Goal: Task Accomplishment & Management: Manage account settings

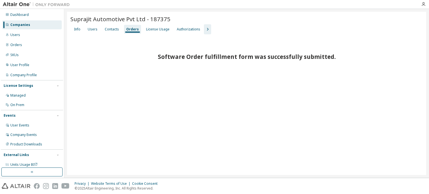
click at [271, 103] on div "Suprajit Automotive Pvt Ltd - 187375 Clear Load Save Save As Field Operator Val…" at bounding box center [246, 93] width 359 height 163
click at [18, 27] on div "Companies" at bounding box center [31, 24] width 59 height 9
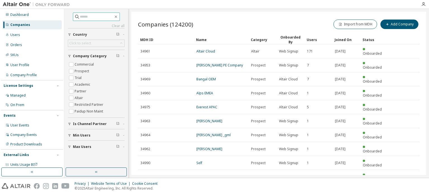
click at [98, 19] on input "text" at bounding box center [97, 17] width 34 height 6
type input "**********"
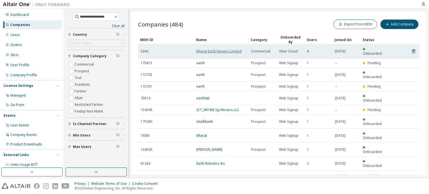
click at [218, 50] on link "Bharat Earth Movers Limited" at bounding box center [218, 51] width 45 height 5
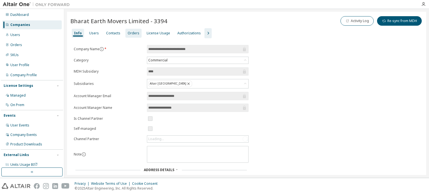
click at [130, 34] on div "Orders" at bounding box center [134, 33] width 12 height 4
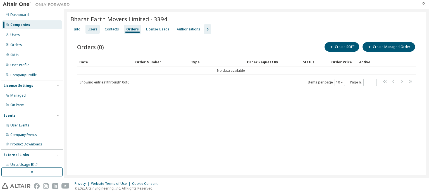
click at [93, 30] on div "Users" at bounding box center [93, 29] width 10 height 4
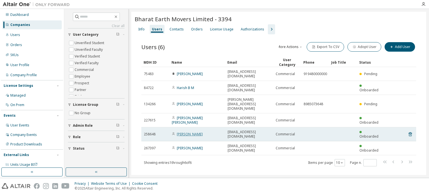
click at [189, 132] on link "solomon g" at bounding box center [190, 134] width 26 height 5
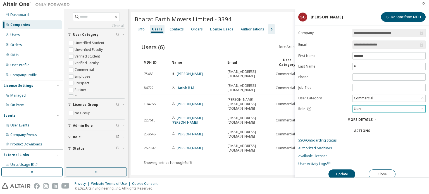
click at [361, 108] on div "User" at bounding box center [357, 109] width 9 height 6
click at [365, 115] on li "Admin" at bounding box center [388, 115] width 71 height 7
click at [349, 177] on button "Update" at bounding box center [341, 174] width 27 height 9
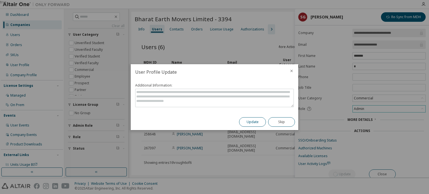
click at [253, 123] on button "Update" at bounding box center [252, 121] width 27 height 9
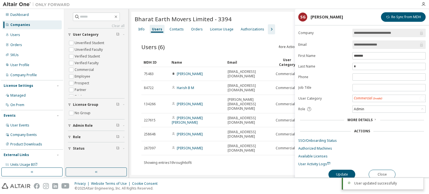
click at [254, 149] on div "Users (6) More Actions Import From CSV Export To CSV Adopt User Add User Clear …" at bounding box center [279, 107] width 288 height 147
click at [380, 173] on button "Close" at bounding box center [382, 174] width 27 height 9
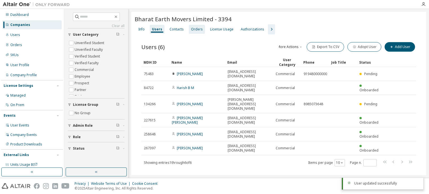
click at [195, 30] on div "Orders" at bounding box center [197, 29] width 12 height 4
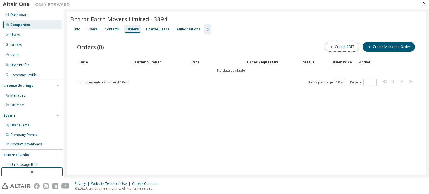
click at [355, 42] on button "Create SOFF" at bounding box center [341, 46] width 35 height 9
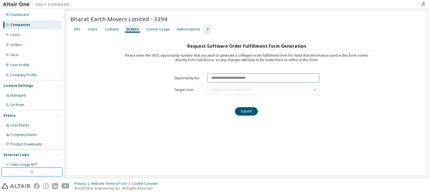
click at [232, 73] on input "text" at bounding box center [263, 77] width 112 height 9
paste input "********"
type input "********"
click at [225, 89] on div "Select User to Send Form" at bounding box center [231, 89] width 40 height 3
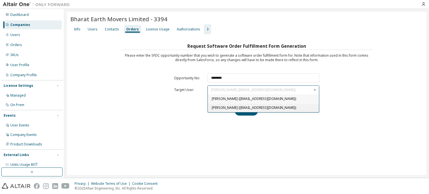
click at [222, 105] on span "solomon g (sunnew@beml.co.in)" at bounding box center [254, 107] width 84 height 5
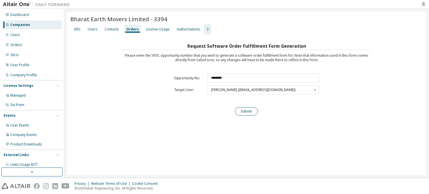
click at [241, 108] on button "Submit" at bounding box center [246, 111] width 23 height 8
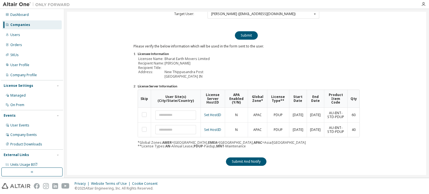
scroll to position [76, 0]
click at [249, 161] on button "Submit And Notify" at bounding box center [246, 161] width 40 height 8
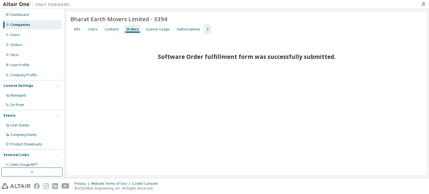
click at [27, 25] on div "Companies" at bounding box center [20, 25] width 20 height 4
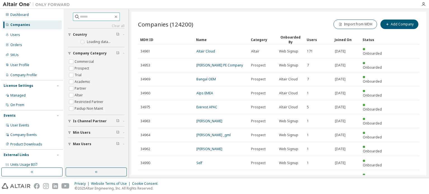
click at [92, 18] on input "text" at bounding box center [97, 17] width 34 height 6
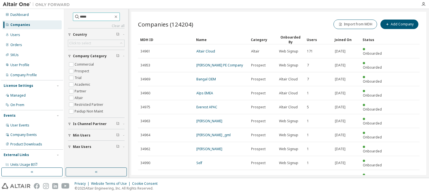
type input "*****"
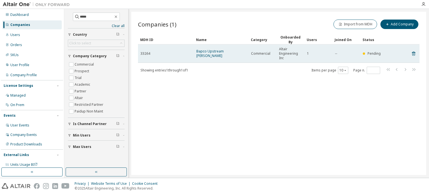
click at [217, 50] on td "Bapco Upstream W.L." at bounding box center [221, 53] width 55 height 18
click at [218, 52] on link "Bapco Upstream W.L." at bounding box center [209, 53] width 27 height 9
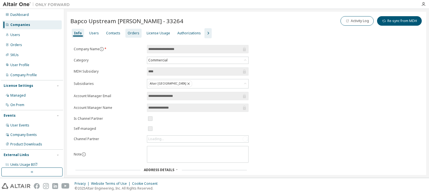
click at [128, 34] on div "Orders" at bounding box center [134, 33] width 12 height 4
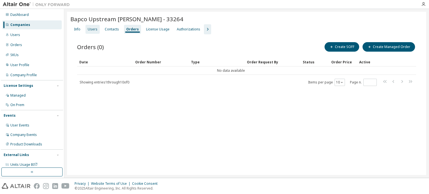
click at [95, 30] on div "Users" at bounding box center [93, 29] width 10 height 4
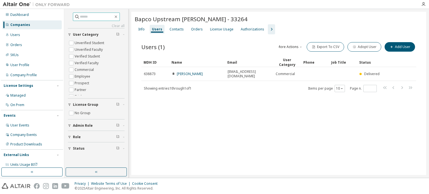
click at [97, 17] on input "text" at bounding box center [97, 17] width 34 height 6
type input "*******"
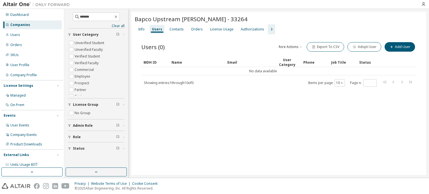
click at [25, 26] on div "Companies" at bounding box center [20, 25] width 20 height 4
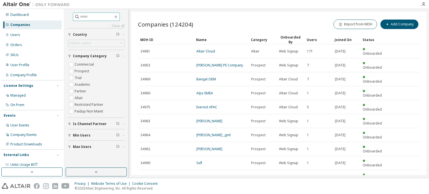
click at [80, 17] on input "text" at bounding box center [97, 17] width 34 height 6
type input "*******"
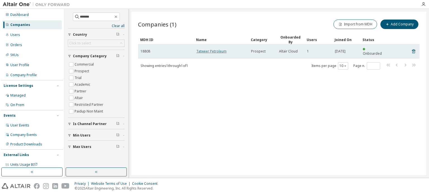
click at [222, 49] on link "Tatweer Petroleum" at bounding box center [211, 51] width 30 height 5
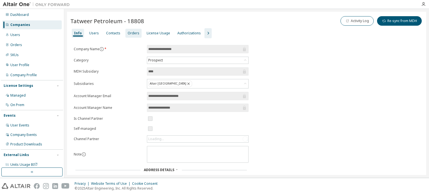
click at [132, 35] on div "Orders" at bounding box center [134, 33] width 12 height 4
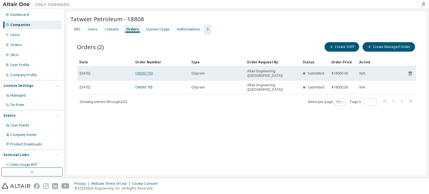
click at [145, 71] on link "DW361709" at bounding box center [143, 73] width 17 height 5
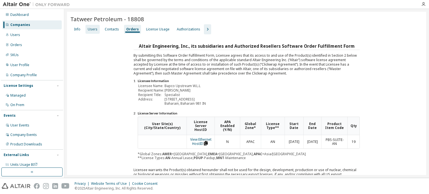
click at [91, 28] on div "Users" at bounding box center [93, 29] width 10 height 4
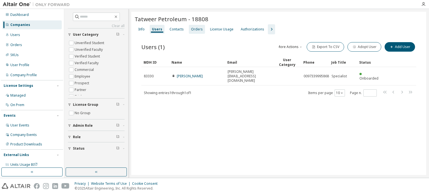
click at [127, 29] on div "Clear all Status Role Admin Role License Group No Group User Category Unverifie…" at bounding box center [96, 88] width 62 height 157
click at [195, 28] on div "Orders" at bounding box center [197, 29] width 12 height 4
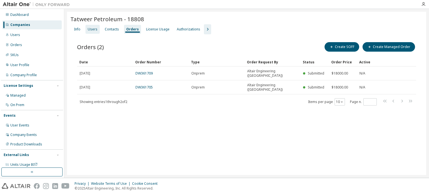
click at [89, 31] on div "Users" at bounding box center [93, 29] width 10 height 4
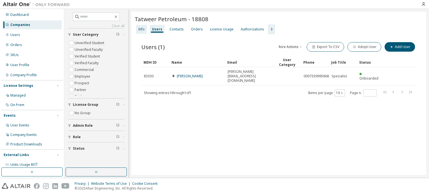
click at [142, 30] on div "Info" at bounding box center [141, 29] width 6 height 4
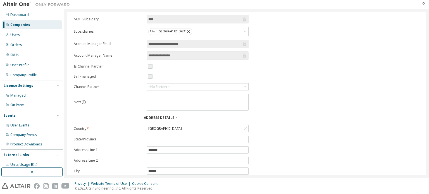
scroll to position [88, 0]
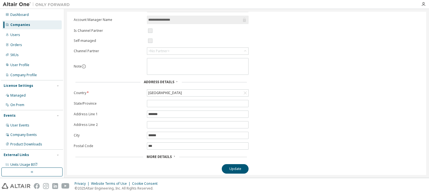
click at [153, 154] on span "More Details" at bounding box center [159, 156] width 25 height 5
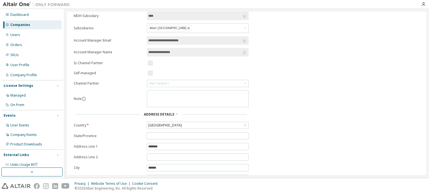
scroll to position [0, 0]
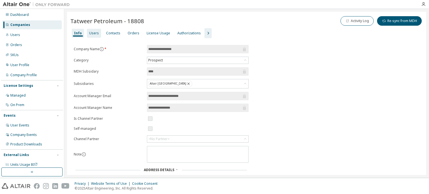
click at [93, 33] on div "Users" at bounding box center [94, 33] width 10 height 4
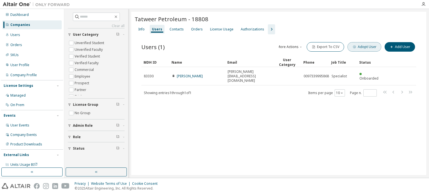
click at [371, 47] on button "Adopt User" at bounding box center [364, 46] width 34 height 9
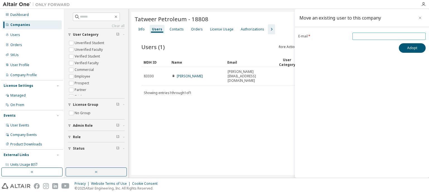
click at [369, 39] on span at bounding box center [388, 36] width 73 height 7
click at [367, 34] on input "email" at bounding box center [389, 36] width 70 height 4
paste input "**********"
type input "**********"
click at [418, 49] on button "Adopt" at bounding box center [412, 47] width 27 height 9
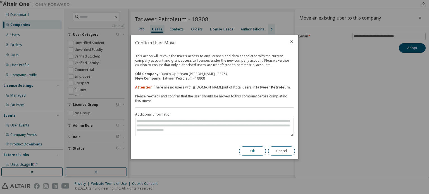
click at [260, 152] on button "Ok" at bounding box center [252, 150] width 27 height 9
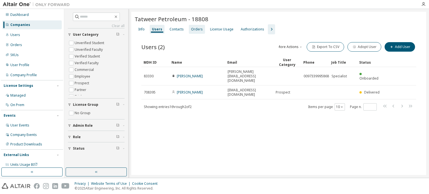
click at [191, 27] on div "Orders" at bounding box center [197, 29] width 12 height 4
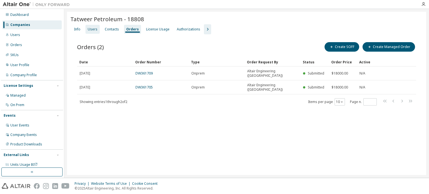
click at [92, 28] on div "Users" at bounding box center [93, 29] width 10 height 4
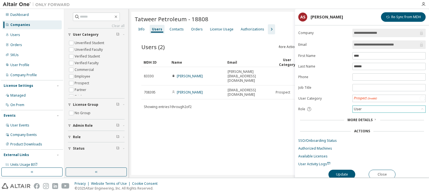
click at [371, 106] on div "User" at bounding box center [389, 109] width 73 height 7
click at [365, 117] on li "Admin" at bounding box center [388, 115] width 71 height 7
click at [349, 175] on button "Update" at bounding box center [341, 174] width 27 height 9
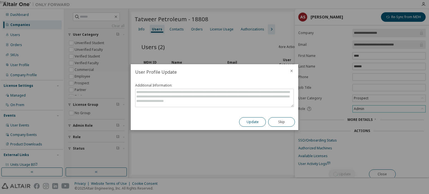
click at [256, 121] on button "Update" at bounding box center [252, 121] width 27 height 9
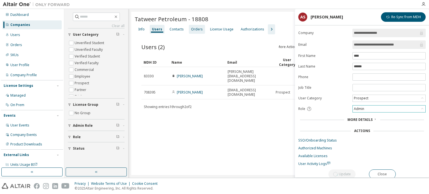
click at [191, 28] on div "Orders" at bounding box center [197, 29] width 12 height 4
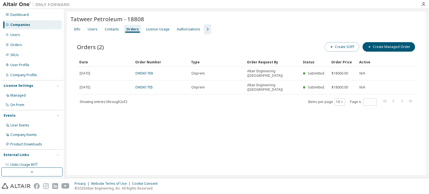
click at [341, 47] on button "Create SOFF" at bounding box center [341, 46] width 35 height 9
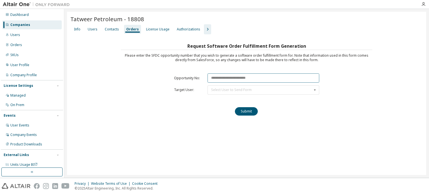
click at [223, 79] on input "text" at bounding box center [263, 77] width 112 height 9
paste input "********"
type input "********"
click at [225, 89] on div "Select User to Send Form" at bounding box center [231, 89] width 40 height 3
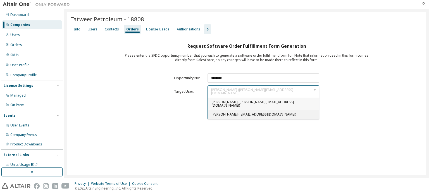
click at [225, 110] on div "Asma Shaikh (asma.shaikh@bapcoenergies.com)" at bounding box center [263, 114] width 111 height 9
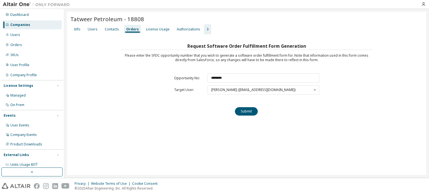
click at [258, 109] on div "Request Software Order Fulfillment Form Generation Please enter the SFDC opport…" at bounding box center [246, 81] width 251 height 78
click at [251, 110] on button "Submit" at bounding box center [246, 111] width 23 height 8
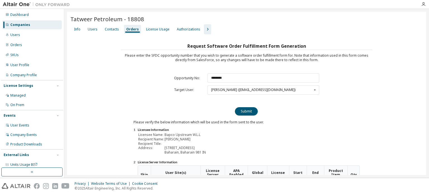
scroll to position [62, 0]
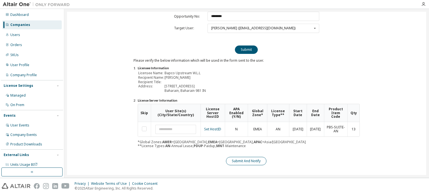
click at [248, 159] on button "Submit And Notify" at bounding box center [246, 161] width 40 height 8
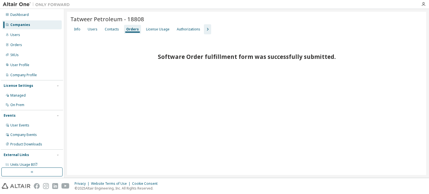
click at [22, 25] on div "Companies" at bounding box center [20, 25] width 20 height 4
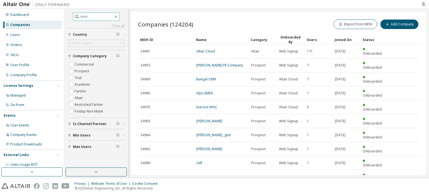
click at [88, 19] on input "text" at bounding box center [97, 17] width 34 height 6
type input "*********"
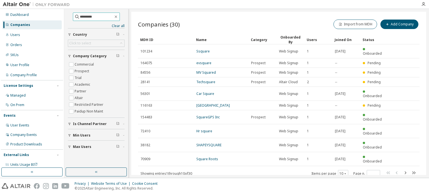
click at [98, 18] on input "*********" at bounding box center [97, 17] width 34 height 6
click at [118, 17] on icon "button" at bounding box center [116, 17] width 4 height 4
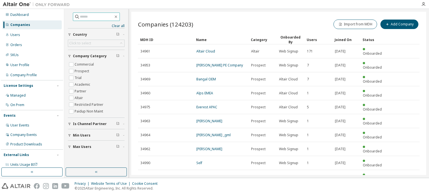
click at [94, 22] on div "Clear all Max Users Min Users Is Channel Partner Company Category Commercial Pr…" at bounding box center [96, 82] width 57 height 139
click at [94, 17] on input "text" at bounding box center [97, 17] width 34 height 6
type input "******"
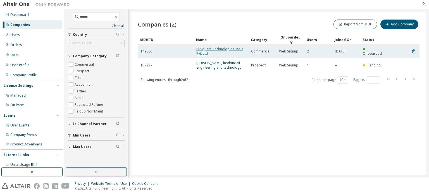
click at [212, 50] on link "Pi-Square Technologies India Pvt. Ltd." at bounding box center [219, 51] width 47 height 9
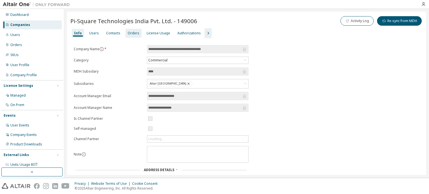
click at [128, 33] on div "Orders" at bounding box center [134, 33] width 12 height 4
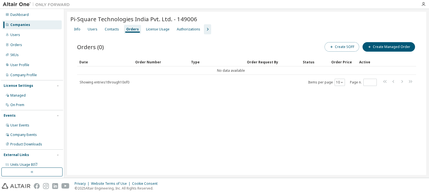
click at [347, 46] on button "Create SOFF" at bounding box center [341, 46] width 35 height 9
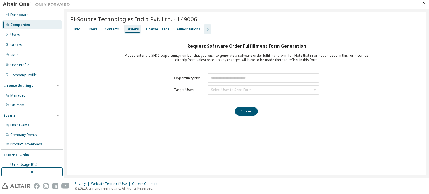
click at [99, 28] on div "Info Users Contacts Orders License Usage Authorizations" at bounding box center [246, 29] width 352 height 10
click at [95, 30] on div "Users" at bounding box center [93, 29] width 10 height 4
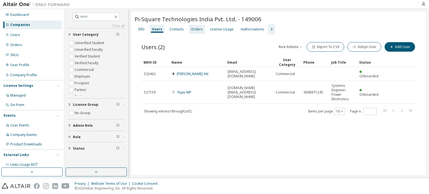
click at [200, 29] on div "Orders" at bounding box center [197, 29] width 12 height 4
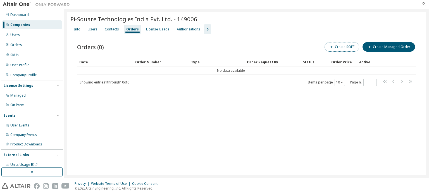
click at [354, 43] on button "Create SOFF" at bounding box center [341, 46] width 35 height 9
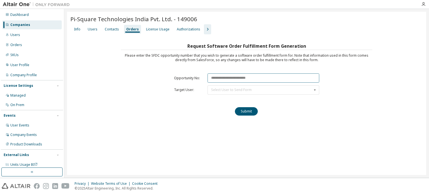
click at [226, 75] on input "text" at bounding box center [263, 77] width 112 height 9
paste input "********"
type input "********"
click at [226, 88] on div "Select User to Send Form" at bounding box center [231, 89] width 40 height 3
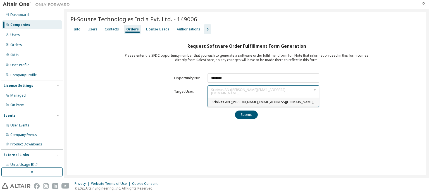
click at [220, 100] on span "Srinivas AN (srinivas.an@pisquaretech.com)" at bounding box center [263, 102] width 102 height 5
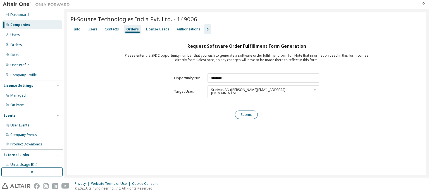
click at [255, 111] on button "Submit" at bounding box center [246, 115] width 23 height 8
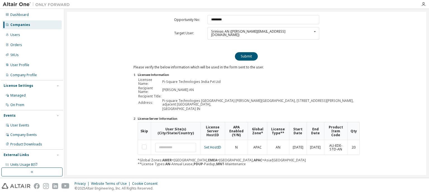
scroll to position [73, 0]
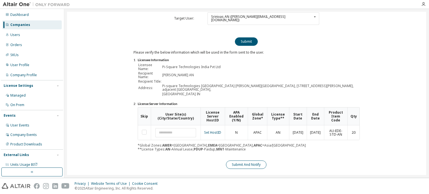
click at [244, 163] on button "Submit And Notify" at bounding box center [246, 165] width 40 height 8
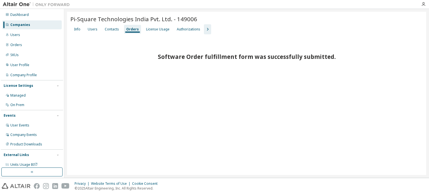
click at [28, 24] on div "Companies" at bounding box center [20, 25] width 20 height 4
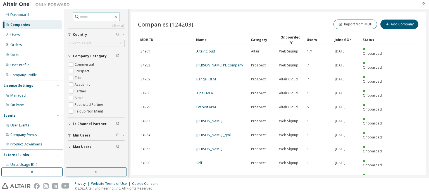
click at [87, 18] on input "text" at bounding box center [97, 17] width 34 height 6
click at [87, 16] on input "*****" at bounding box center [97, 17] width 34 height 6
type input "*****"
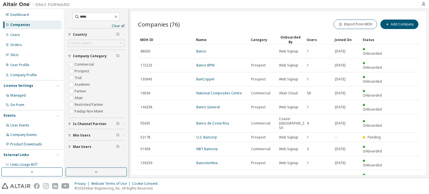
click at [405, 187] on icon "button" at bounding box center [405, 190] width 7 height 7
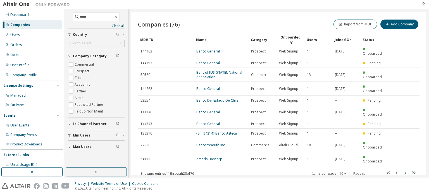
click at [405, 170] on icon "button" at bounding box center [405, 173] width 7 height 7
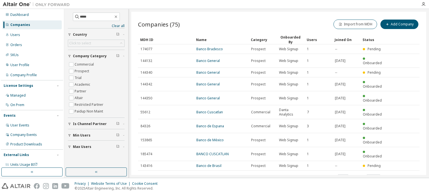
click at [405, 174] on icon "button" at bounding box center [405, 177] width 7 height 7
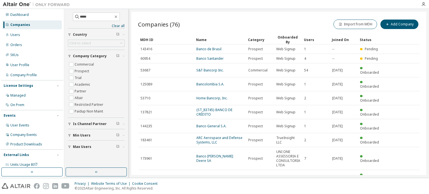
click at [405, 151] on tr "173961 Banco John Deere SA Prospect UNI ONE ASSESSORIA E CONSULTORIA LTDA 7 202…" at bounding box center [278, 158] width 281 height 23
click at [402, 187] on icon "button" at bounding box center [405, 190] width 7 height 7
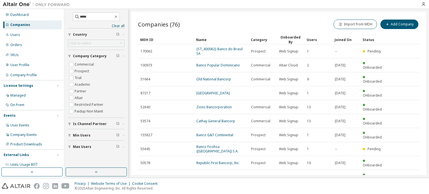
click at [406, 187] on icon "button" at bounding box center [405, 190] width 7 height 7
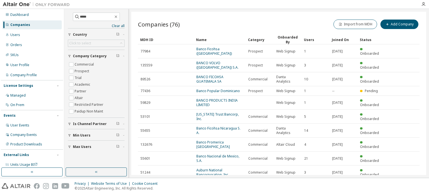
click at [404, 183] on icon "button" at bounding box center [405, 186] width 7 height 7
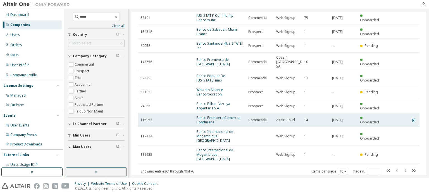
scroll to position [34, 0]
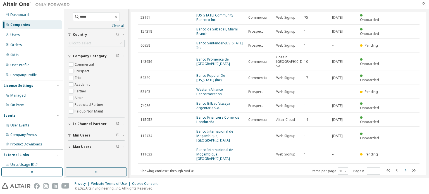
click at [402, 167] on icon "button" at bounding box center [405, 170] width 7 height 7
type input "*"
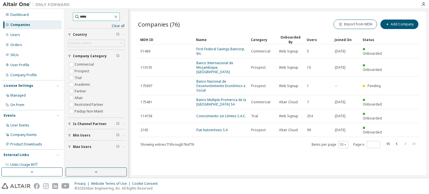
click at [87, 17] on input "*****" at bounding box center [97, 17] width 34 height 6
type input "*********"
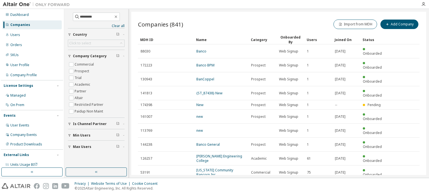
click at [406, 183] on icon "button" at bounding box center [405, 186] width 7 height 7
type input "*"
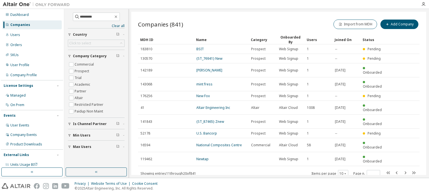
click at [405, 154] on div "Companies (841) Import from MDH Add Company Clear Load Save Save As Field Opera…" at bounding box center [278, 93] width 295 height 163
click at [100, 16] on input "*********" at bounding box center [97, 17] width 34 height 6
drag, startPoint x: 72, startPoint y: 16, endPoint x: 69, endPoint y: 16, distance: 3.6
click at [73, 16] on span "*********" at bounding box center [96, 17] width 47 height 8
type input "******"
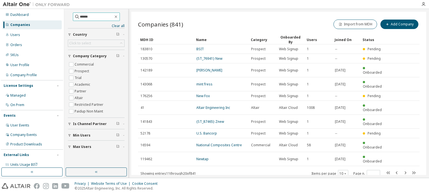
type input "*"
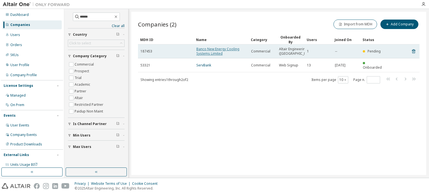
click at [209, 52] on link "Banco New Energy Cooling Systems Limited" at bounding box center [217, 51] width 43 height 9
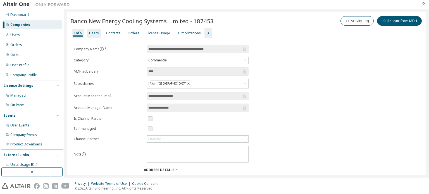
click at [96, 34] on div "Users" at bounding box center [94, 33] width 10 height 4
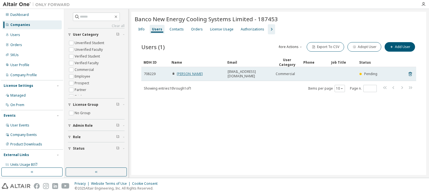
click at [186, 71] on link "Sandip Shankariya" at bounding box center [190, 73] width 26 height 5
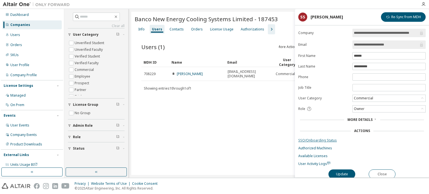
click at [309, 140] on link "SSO/Onboarding Status" at bounding box center [361, 140] width 127 height 4
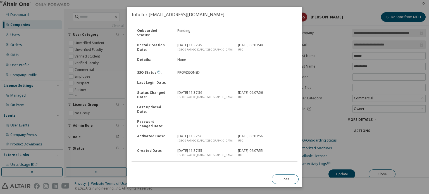
click at [154, 166] on link "Send Onboarding Email" at bounding box center [151, 168] width 38 height 5
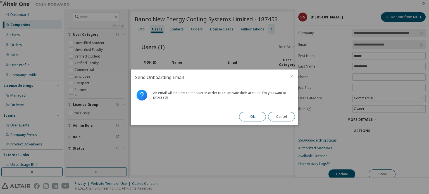
click at [247, 116] on button "Ok" at bounding box center [252, 116] width 27 height 9
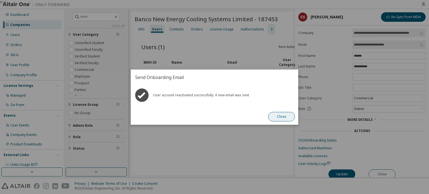
click at [280, 118] on button "Close" at bounding box center [281, 116] width 27 height 9
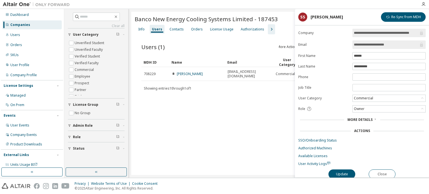
click at [217, 160] on div "Banco New Energy Cooling Systems Limited - 187453 Clear Load Save Save As Field…" at bounding box center [278, 93] width 295 height 163
click at [386, 170] on button "Close" at bounding box center [382, 174] width 27 height 9
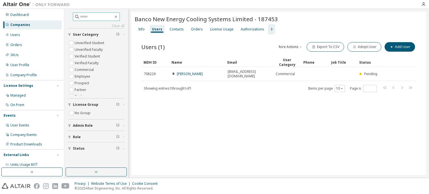
click at [80, 18] on input "text" at bounding box center [97, 17] width 34 height 6
type input "**********"
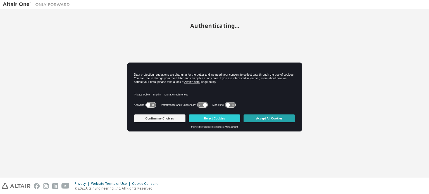
click at [268, 120] on button "Accept All Cookies" at bounding box center [269, 118] width 51 height 8
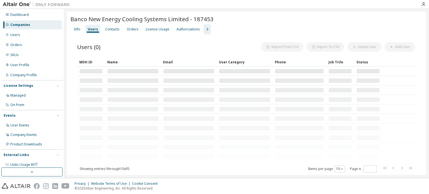
click at [16, 25] on div "Companies" at bounding box center [20, 25] width 20 height 4
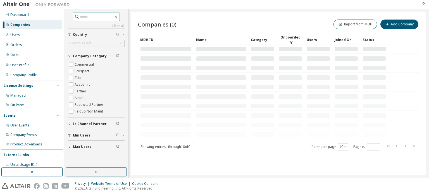
click at [83, 17] on input "text" at bounding box center [97, 17] width 34 height 6
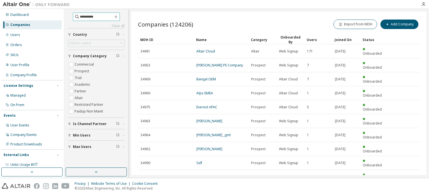
type input "**********"
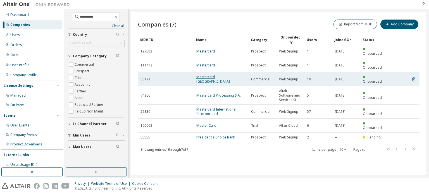
click at [214, 75] on link "Mastercard [GEOGRAPHIC_DATA]" at bounding box center [213, 79] width 34 height 9
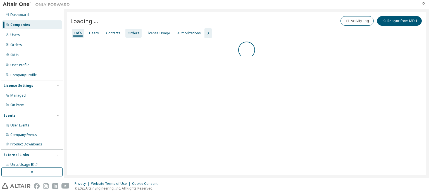
click at [133, 31] on div "Orders" at bounding box center [134, 33] width 12 height 4
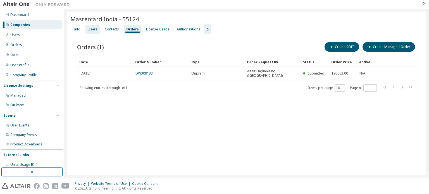
click at [92, 28] on div "Users" at bounding box center [93, 29] width 10 height 4
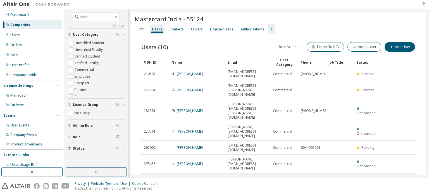
click at [201, 180] on link "[PERSON_NAME]" at bounding box center [190, 182] width 26 height 5
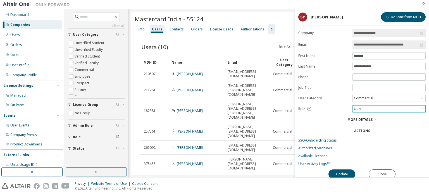
click at [381, 110] on div "User" at bounding box center [389, 109] width 73 height 7
click at [383, 114] on li "Admin" at bounding box center [388, 115] width 71 height 7
click at [347, 170] on button "Update" at bounding box center [341, 174] width 27 height 9
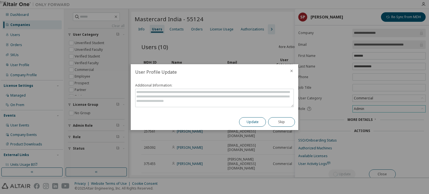
click at [244, 122] on button "Update" at bounding box center [252, 121] width 27 height 9
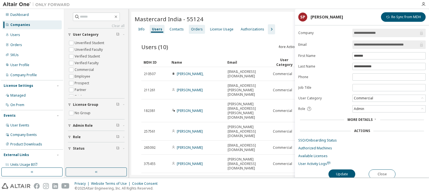
click at [195, 31] on div "Orders" at bounding box center [197, 29] width 16 height 9
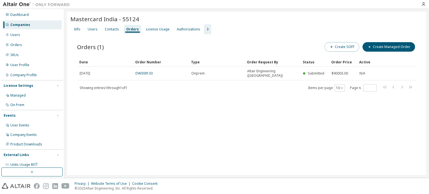
click at [328, 48] on button "Create SOFF" at bounding box center [341, 46] width 35 height 9
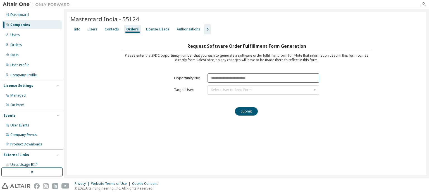
click at [221, 78] on input "text" at bounding box center [263, 77] width 112 height 9
paste input "********"
type input "********"
click at [221, 91] on div "Select User to Send Form" at bounding box center [231, 89] width 40 height 3
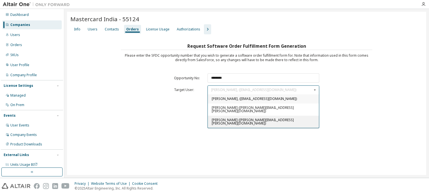
click at [217, 126] on span "[PERSON_NAME] ([PERSON_NAME][EMAIL_ADDRESS][PERSON_NAME][DOMAIN_NAME])" at bounding box center [253, 122] width 82 height 8
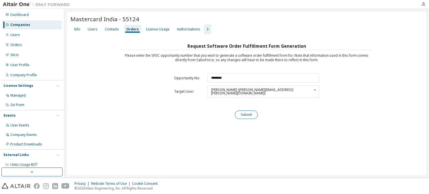
click at [250, 116] on button "Submit" at bounding box center [246, 115] width 23 height 8
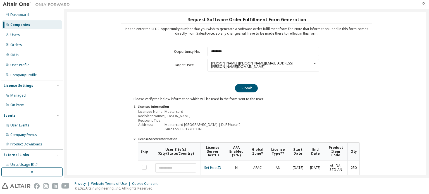
scroll to position [65, 0]
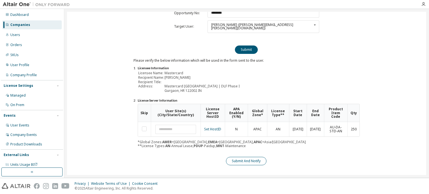
click at [253, 159] on button "Submit And Notify" at bounding box center [246, 161] width 40 height 8
